Goal: Transaction & Acquisition: Purchase product/service

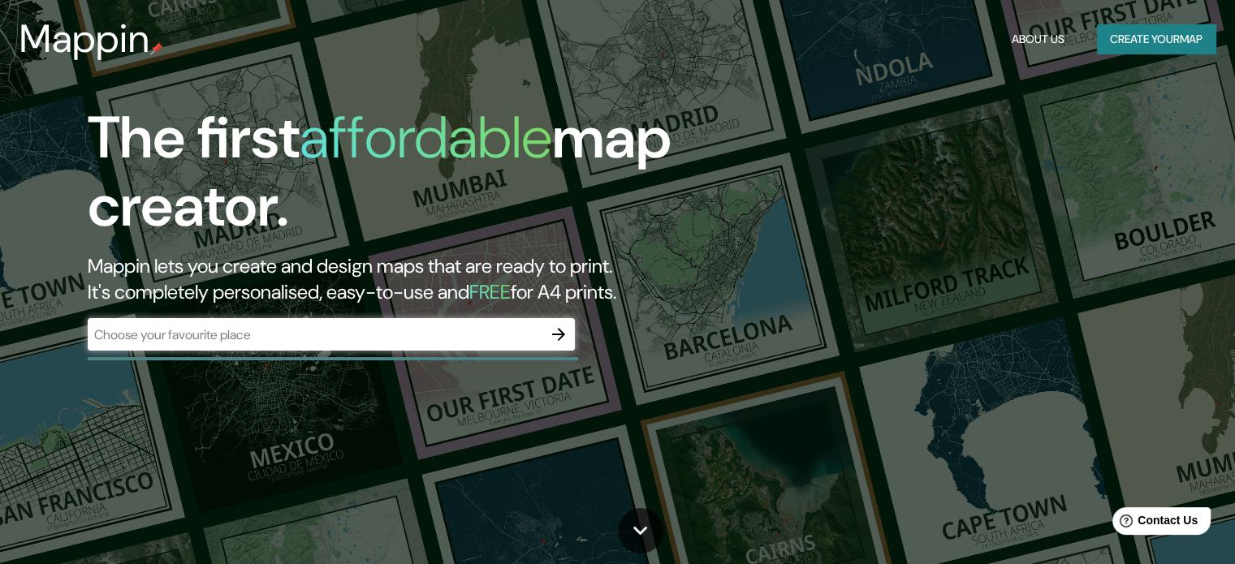
click at [551, 332] on button "button" at bounding box center [558, 334] width 32 height 32
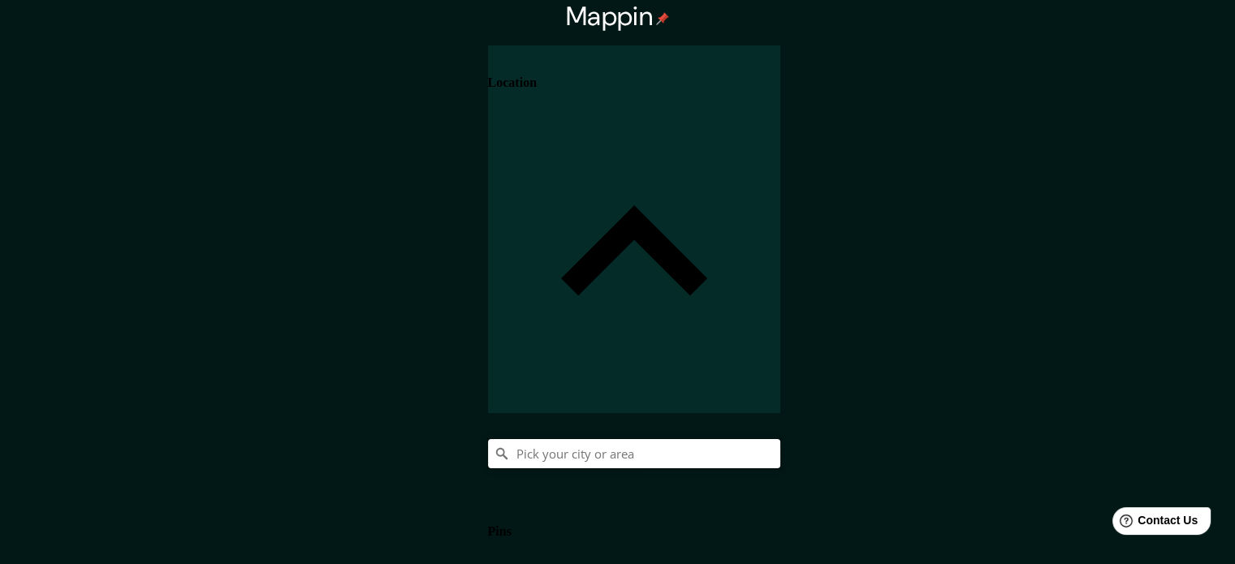
click at [780, 439] on input "Pick your city or area" at bounding box center [634, 453] width 292 height 29
type input "[DATE][GEOGRAPHIC_DATA][PERSON_NAME], [GEOGRAPHIC_DATA], [GEOGRAPHIC_DATA]"
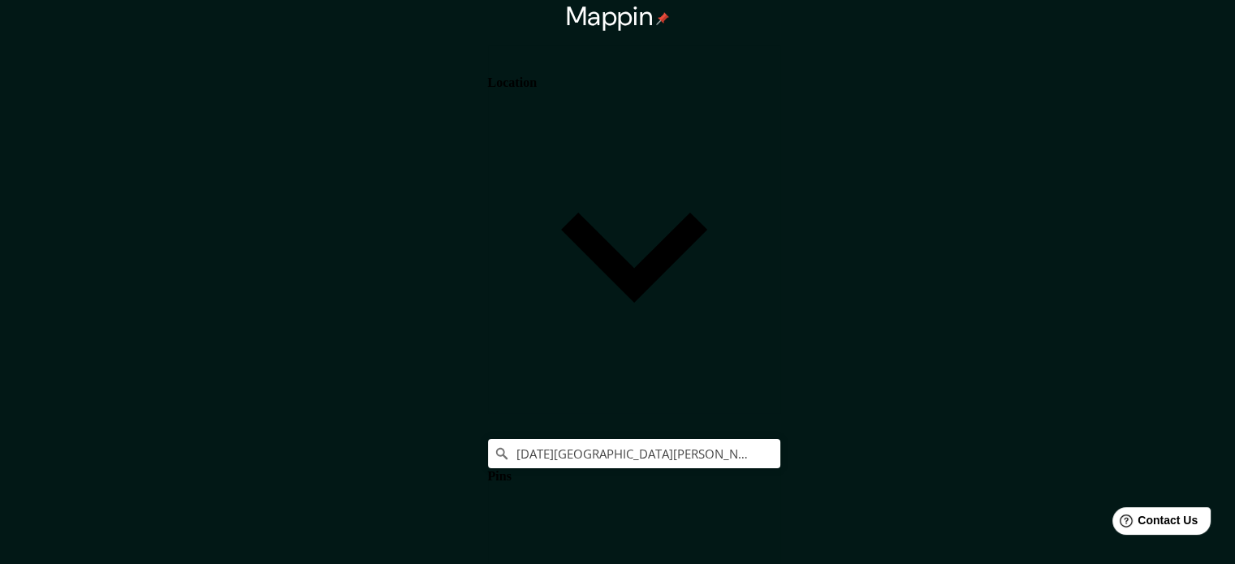
drag, startPoint x: 1059, startPoint y: 352, endPoint x: 1091, endPoint y: 348, distance: 32.7
click at [995, 499] on body "Mappin Location [DATE][GEOGRAPHIC_DATA][PERSON_NAME], [GEOGRAPHIC_DATA], [GEOGR…" at bounding box center [617, 282] width 1235 height 564
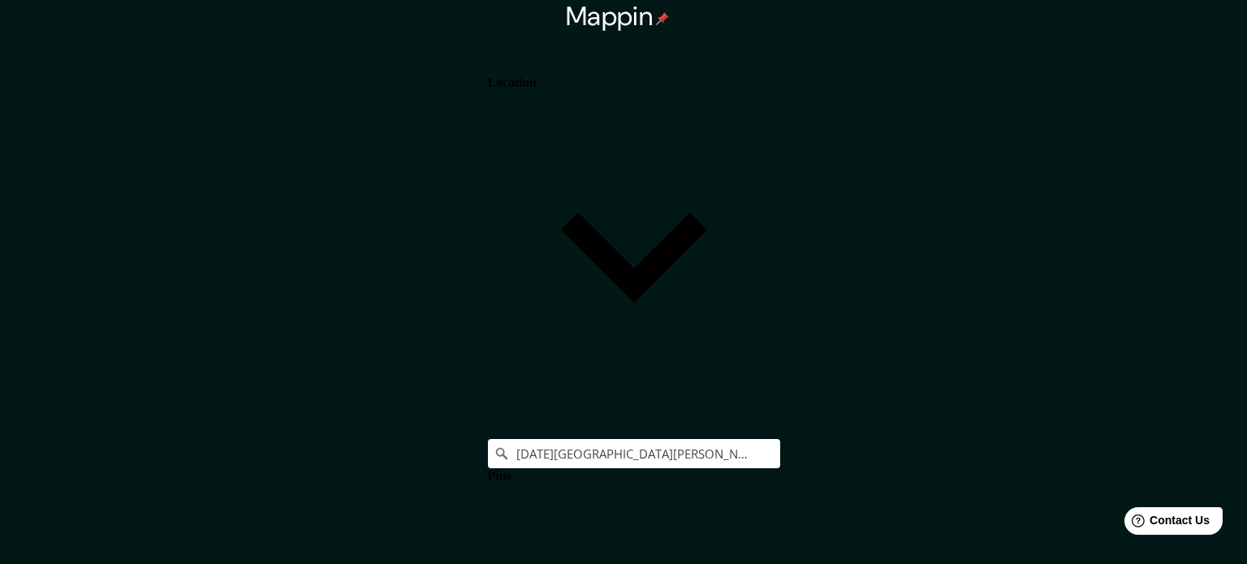
type input "a4"
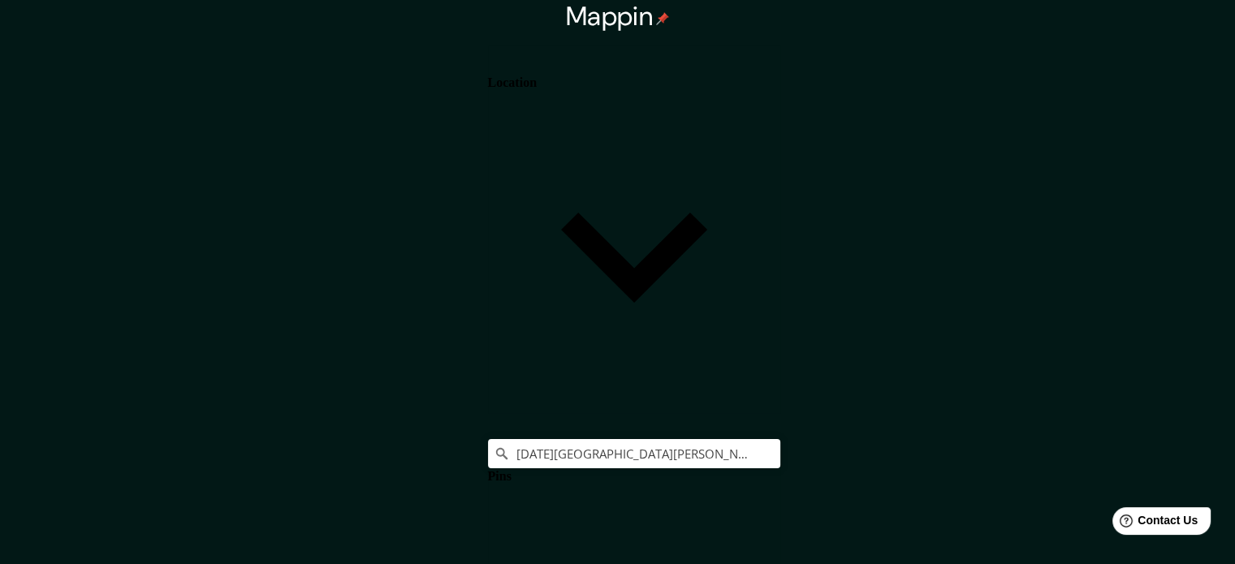
scroll to position [18, 0]
